Goal: Information Seeking & Learning: Learn about a topic

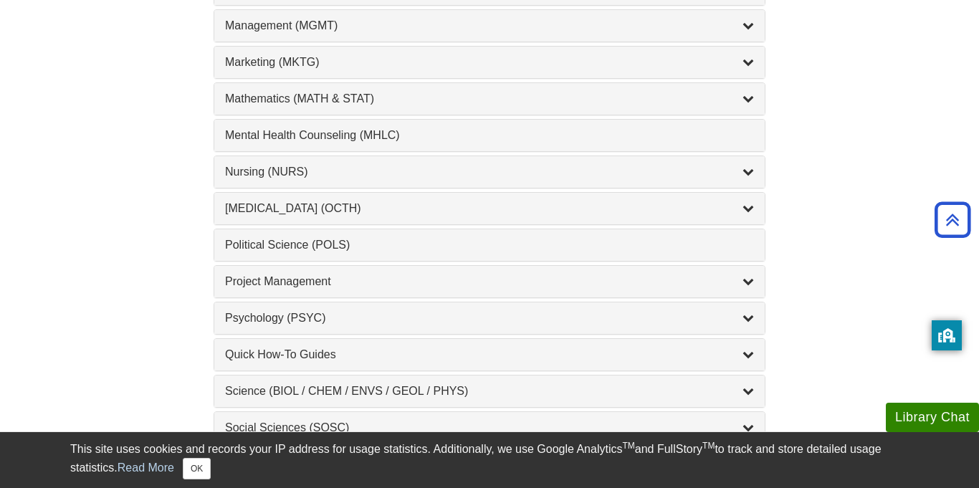
scroll to position [1284, 0]
click at [187, 467] on button "OK" at bounding box center [197, 469] width 28 height 22
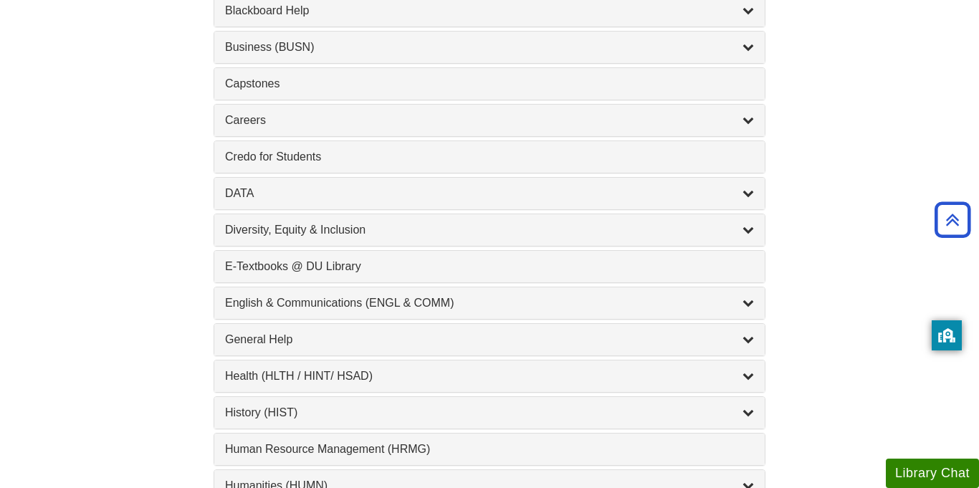
scroll to position [642, 0]
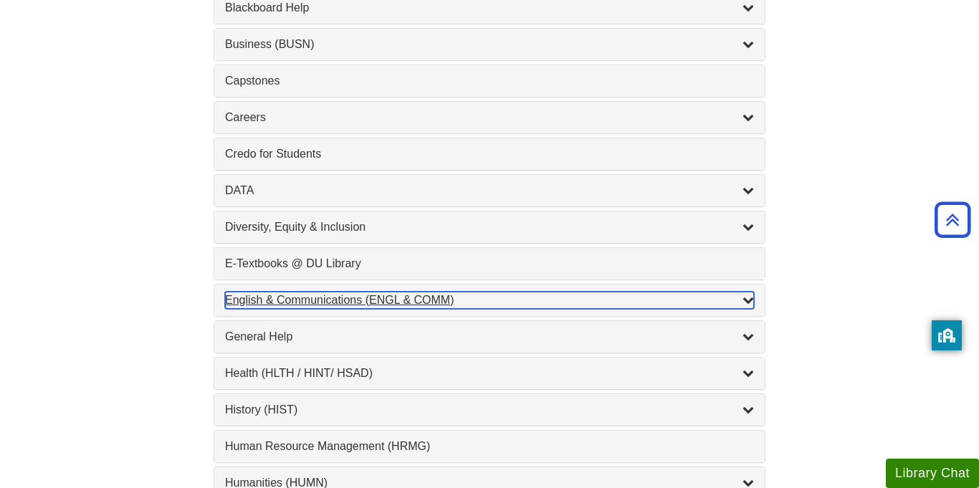
click at [386, 303] on div "English & Communications (ENGL & COMM) , 6 guides" at bounding box center [489, 300] width 529 height 17
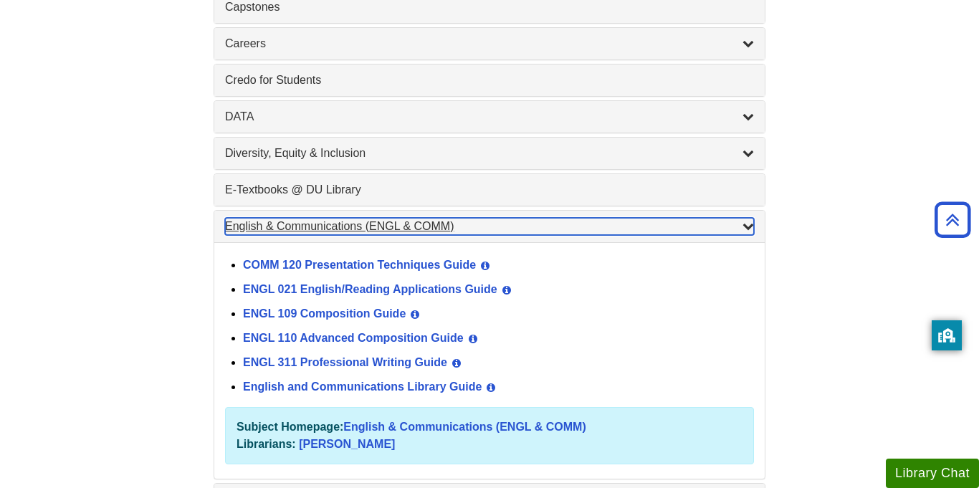
scroll to position [717, 0]
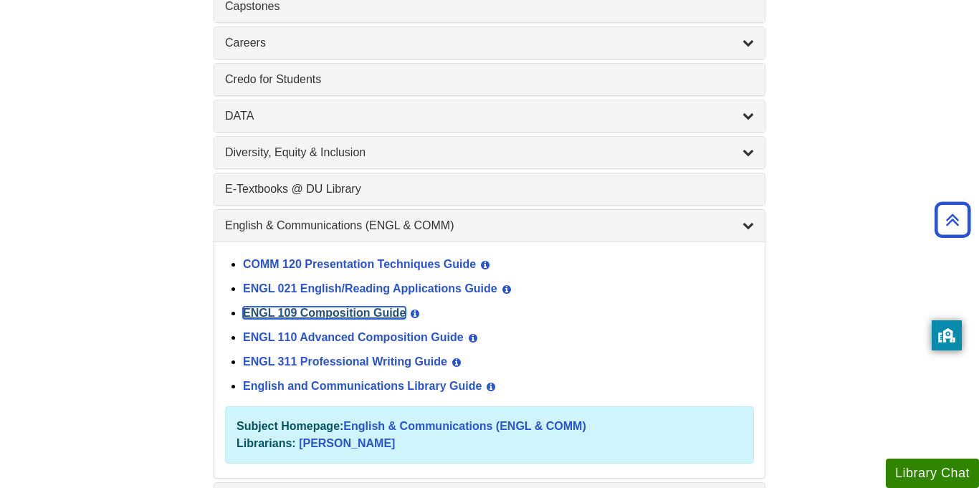
click at [386, 315] on link "ENGL 109 Composition Guide" at bounding box center [324, 313] width 163 height 12
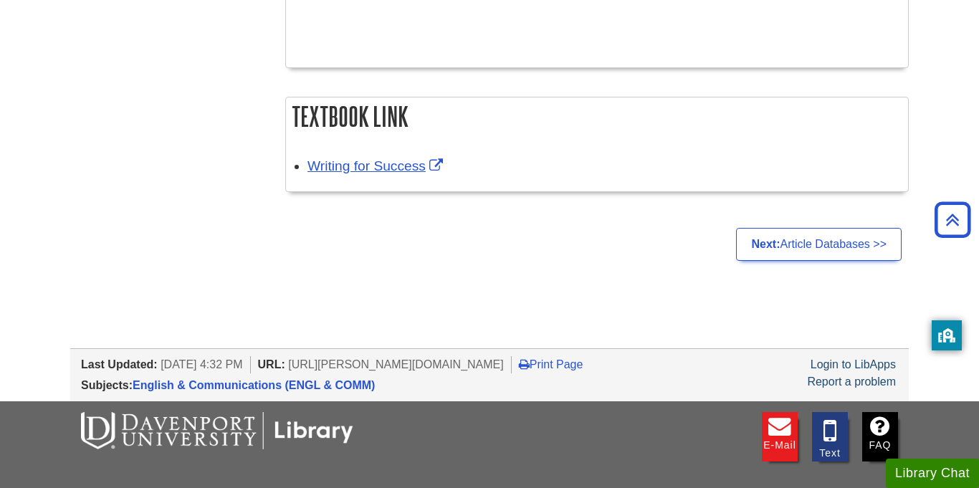
scroll to position [584, 0]
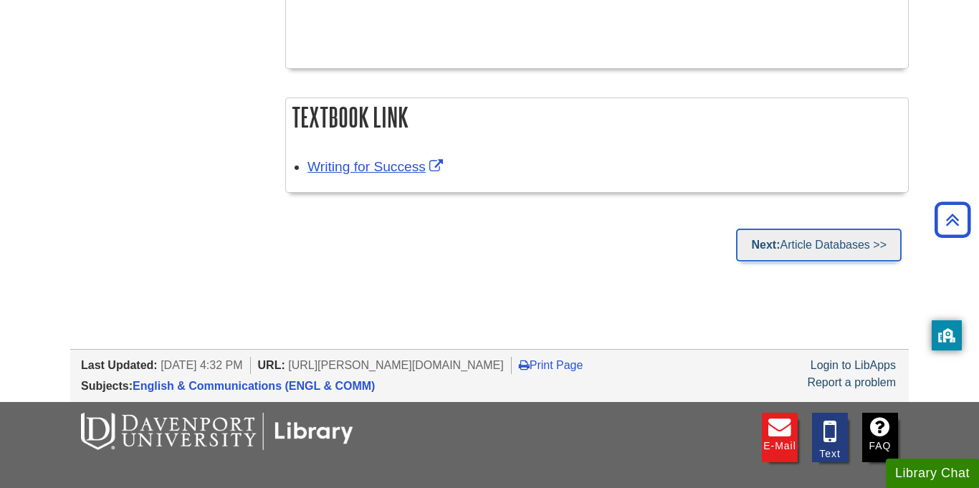
click at [782, 253] on link "Next: Article Databases >>" at bounding box center [819, 245] width 166 height 33
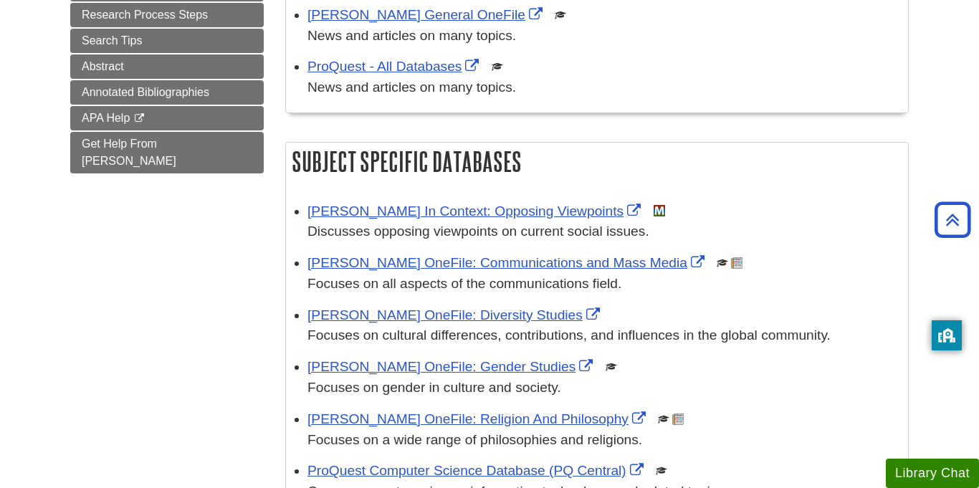
scroll to position [359, 0]
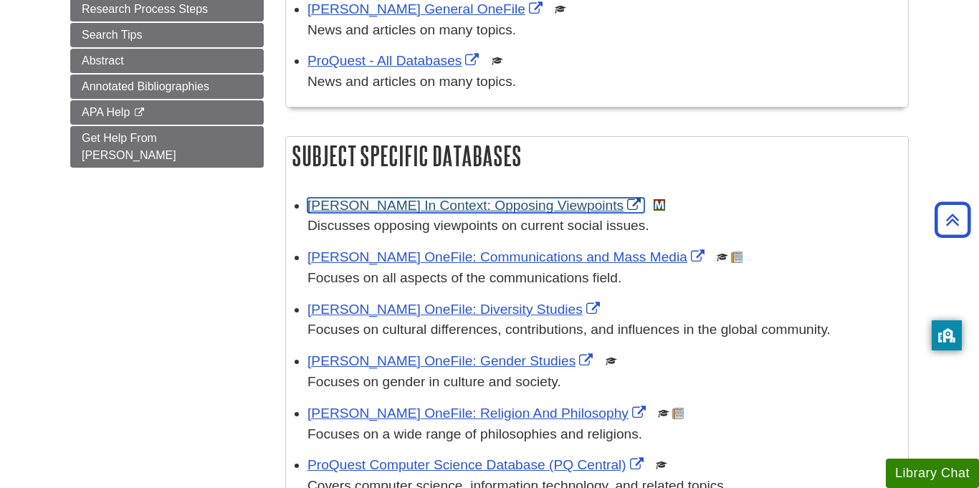
click at [526, 209] on link "[PERSON_NAME] In Context: Opposing Viewpoints" at bounding box center [476, 205] width 337 height 15
